Goal: Information Seeking & Learning: Check status

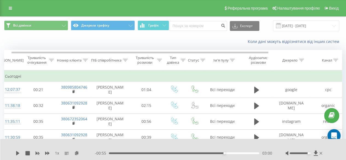
scroll to position [0, 7]
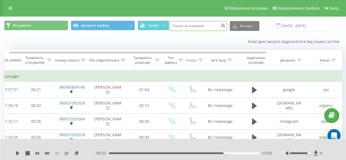
click at [185, 26] on input at bounding box center [198, 26] width 58 height 10
type input "0672146456"
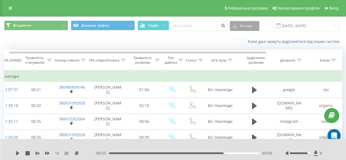
click at [237, 26] on icon at bounding box center [234, 27] width 5 height 2
click at [224, 25] on icon "submit" at bounding box center [223, 24] width 5 height 3
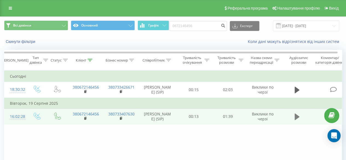
click at [297, 116] on icon at bounding box center [296, 116] width 5 height 7
